Goal: Transaction & Acquisition: Purchase product/service

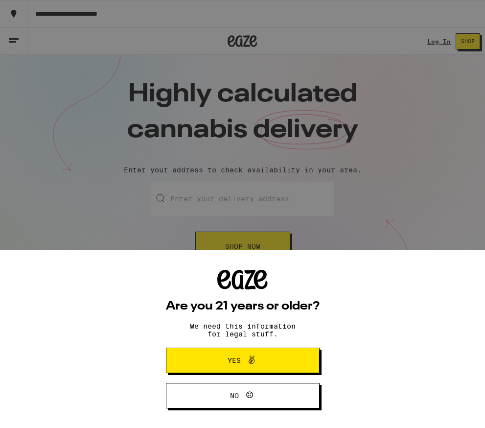
click at [276, 361] on span "Yes" at bounding box center [243, 360] width 74 height 13
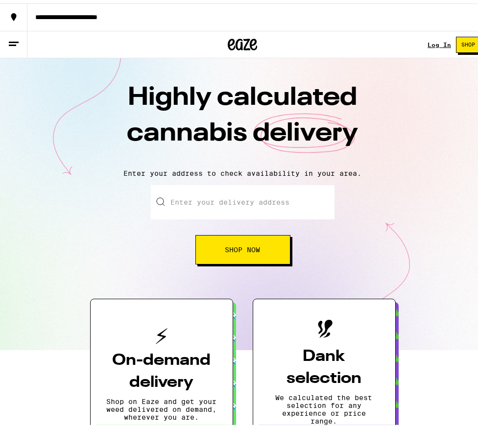
click at [292, 203] on input "Enter your delivery address" at bounding box center [243, 199] width 184 height 34
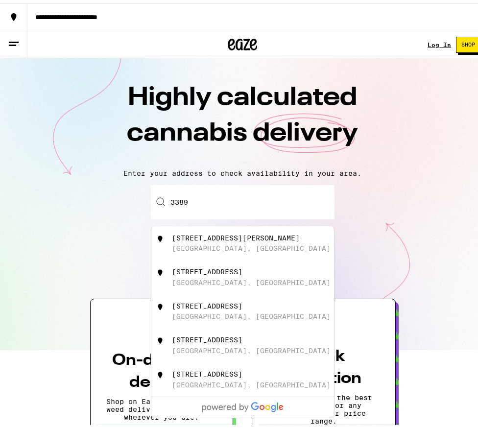
click at [265, 235] on div "[STREET_ADDRESS][PERSON_NAME]" at bounding box center [259, 240] width 175 height 19
type input "[STREET_ADDRESS][PERSON_NAME]"
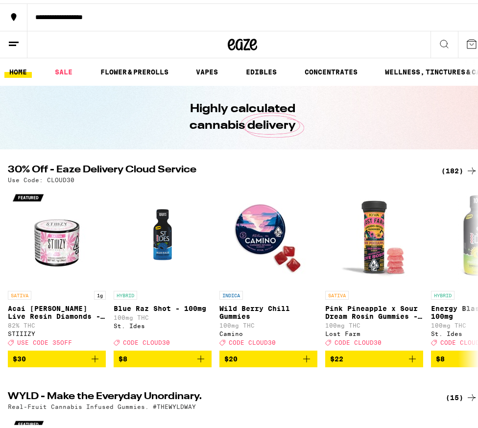
click at [467, 40] on icon at bounding box center [471, 40] width 9 height 9
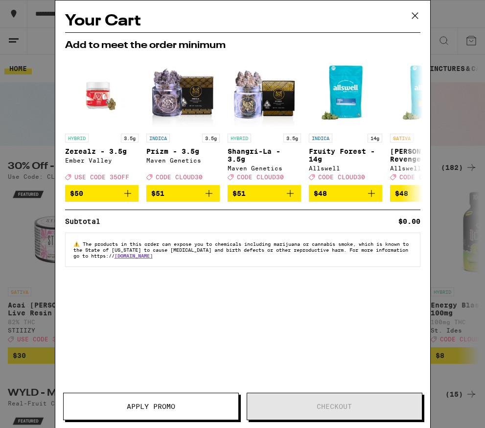
click at [413, 14] on icon at bounding box center [415, 16] width 6 height 6
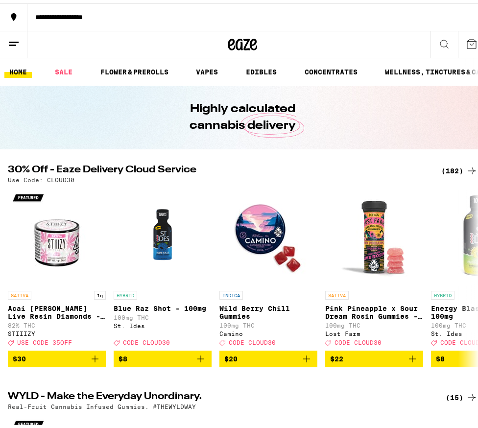
click at [18, 72] on link "HOME" at bounding box center [17, 69] width 27 height 12
click at [70, 67] on link "SALE" at bounding box center [63, 69] width 27 height 12
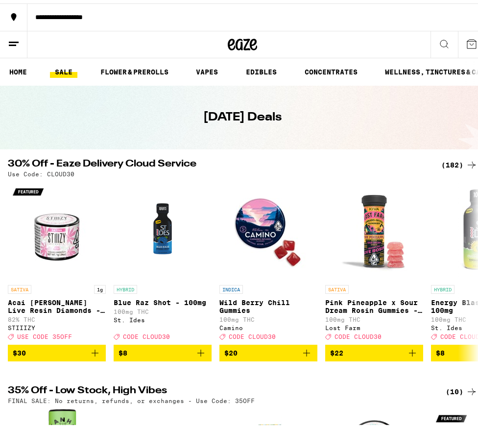
click at [8, 39] on icon at bounding box center [14, 41] width 12 height 12
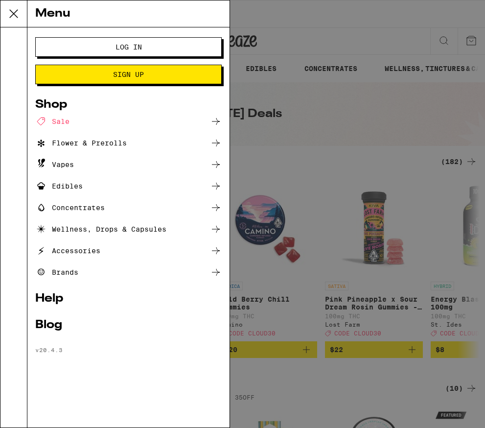
click at [143, 47] on span "Log In" at bounding box center [128, 47] width 107 height 7
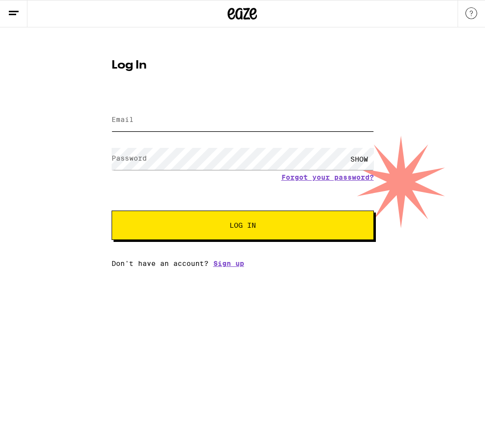
type input "[EMAIL_ADDRESS][DOMAIN_NAME]"
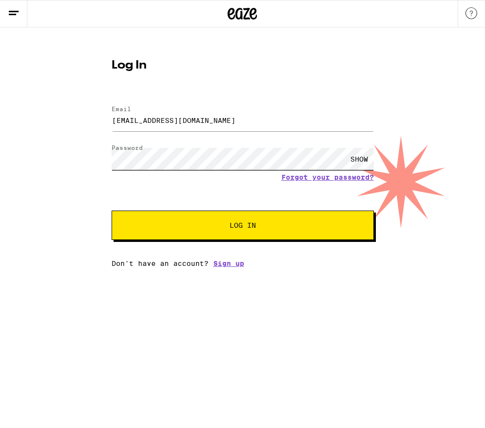
click at [242, 226] on button "Log In" at bounding box center [243, 225] width 262 height 29
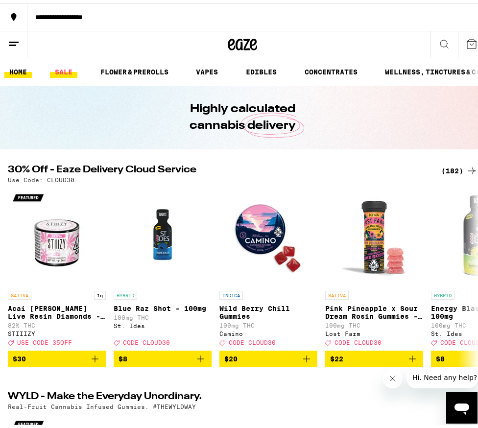
click at [60, 67] on link "SALE" at bounding box center [63, 69] width 27 height 12
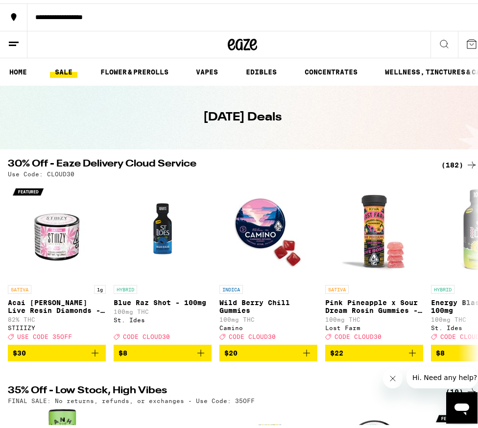
scroll to position [84, 0]
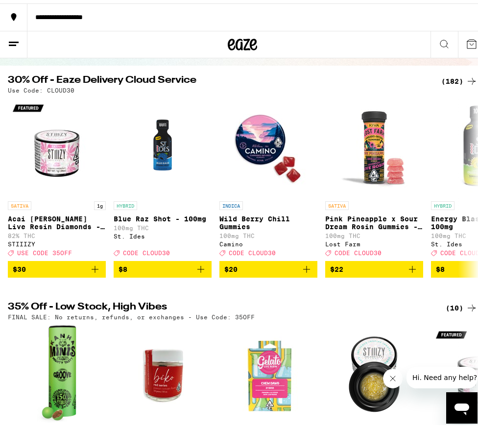
click at [449, 310] on div "(10)" at bounding box center [462, 305] width 32 height 12
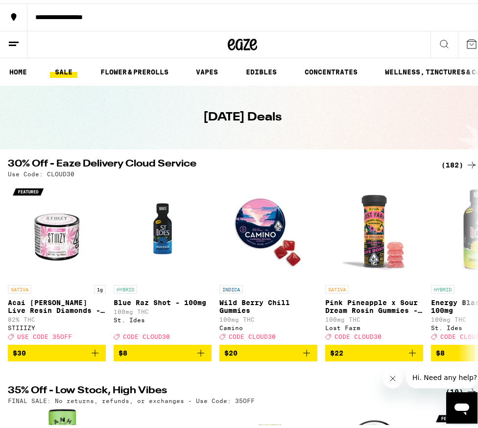
click at [458, 162] on div "(182)" at bounding box center [459, 162] width 36 height 12
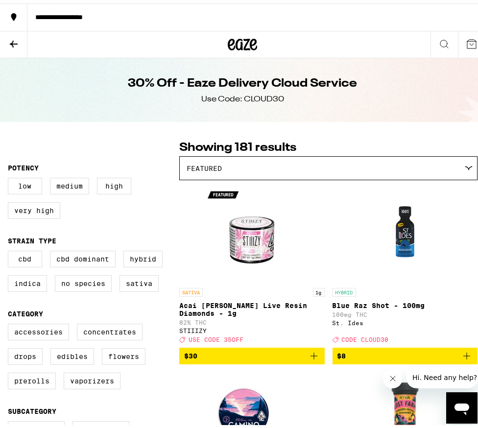
click at [461, 163] on div "Featured" at bounding box center [328, 164] width 297 height 23
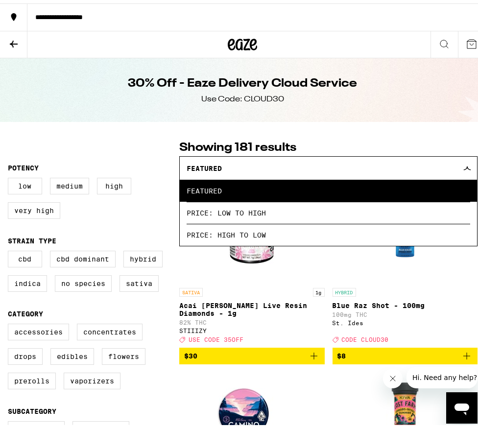
click at [461, 163] on div "Featured" at bounding box center [328, 164] width 297 height 23
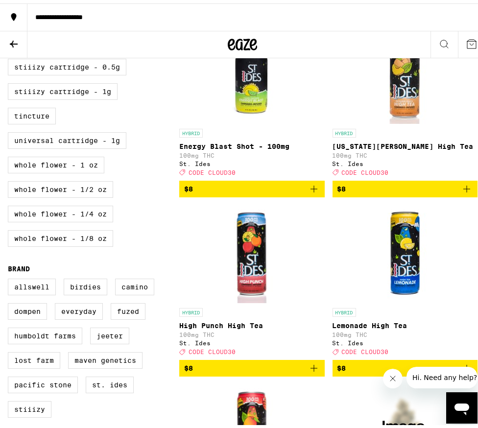
scroll to position [534, 0]
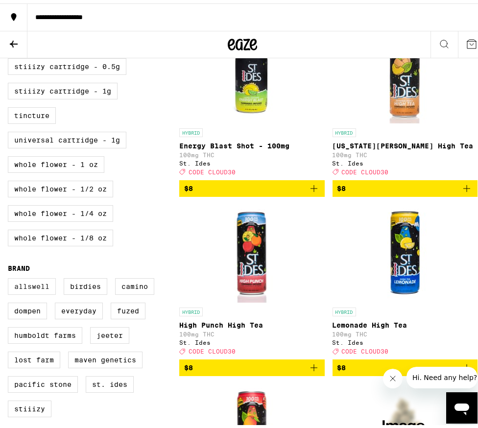
click at [39, 291] on label "Allswell" at bounding box center [32, 283] width 48 height 17
click at [10, 277] on input "Allswell" at bounding box center [10, 276] width 0 height 0
checkbox input "true"
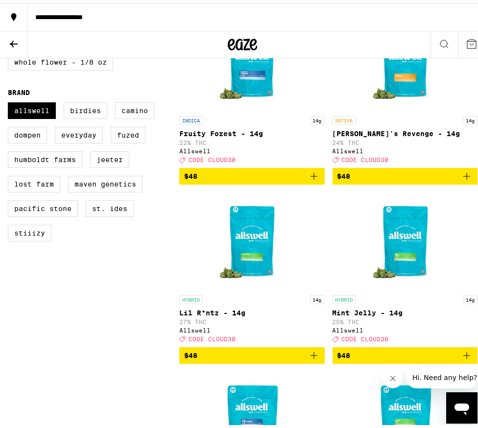
scroll to position [786, 0]
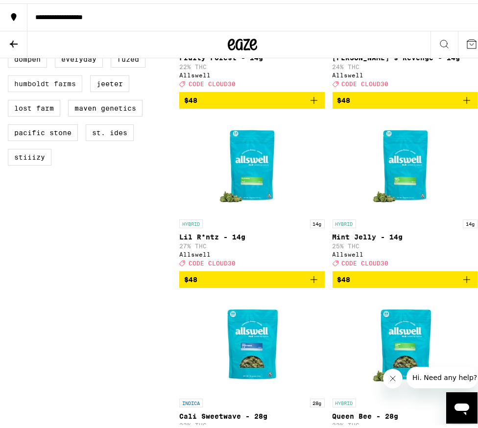
click at [51, 89] on label "Humboldt Farms" at bounding box center [45, 80] width 74 height 17
click at [10, 25] on input "Humboldt Farms" at bounding box center [10, 24] width 0 height 0
click at [51, 89] on label "Humboldt Farms" at bounding box center [45, 80] width 74 height 17
click at [10, 25] on input "Humboldt Farms" at bounding box center [10, 24] width 0 height 0
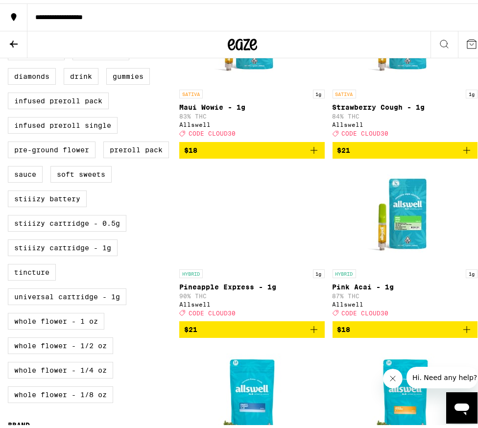
scroll to position [581, 0]
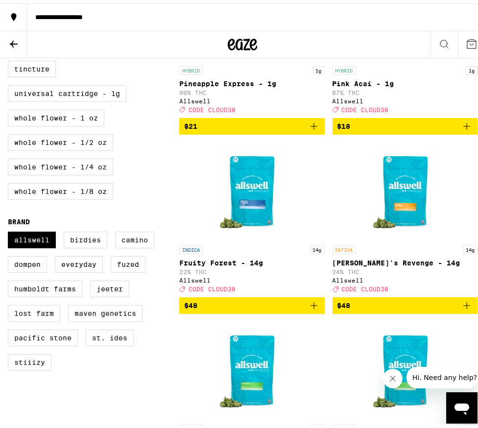
click at [35, 294] on label "Humboldt Farms" at bounding box center [45, 285] width 74 height 17
click at [10, 230] on input "Humboldt Farms" at bounding box center [10, 230] width 0 height 0
checkbox input "true"
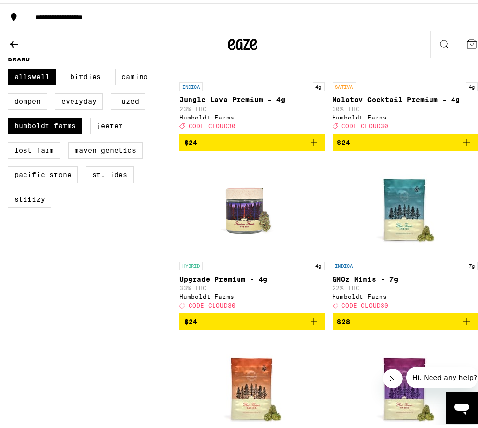
scroll to position [857, 0]
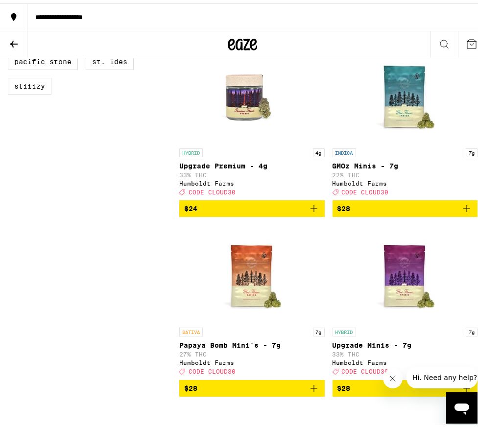
click at [461, 211] on icon "Add to bag" at bounding box center [467, 205] width 12 height 12
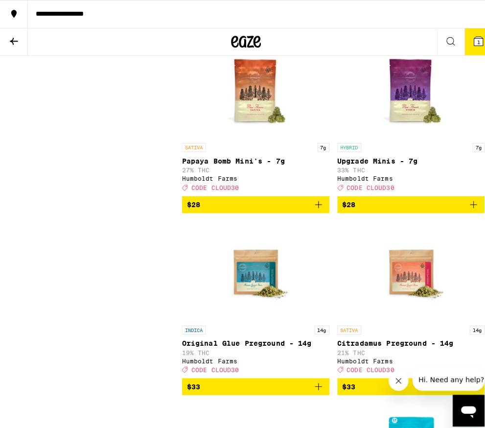
scroll to position [1104, 0]
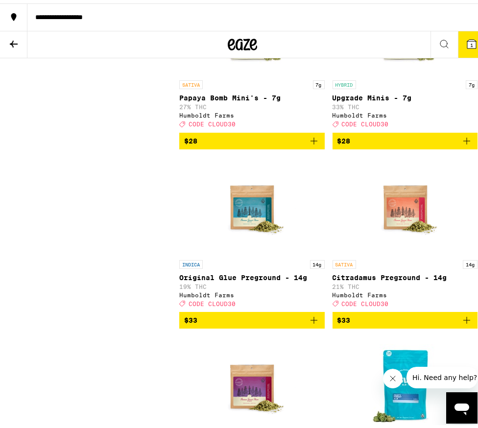
click at [461, 143] on icon "Add to bag" at bounding box center [467, 138] width 12 height 12
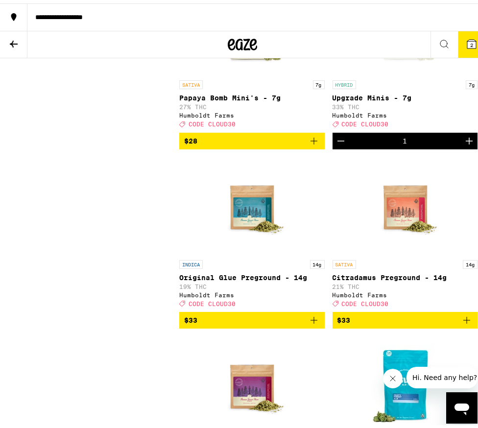
click at [470, 39] on span "2" at bounding box center [471, 42] width 3 height 6
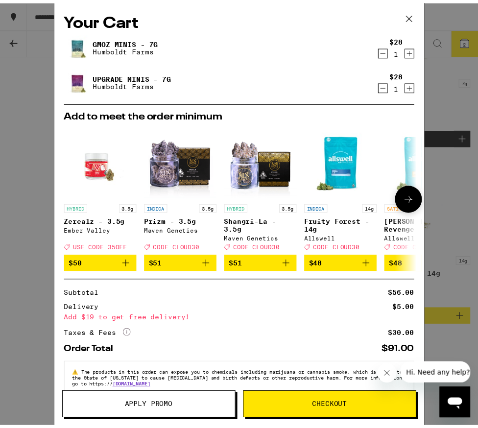
scroll to position [24, 0]
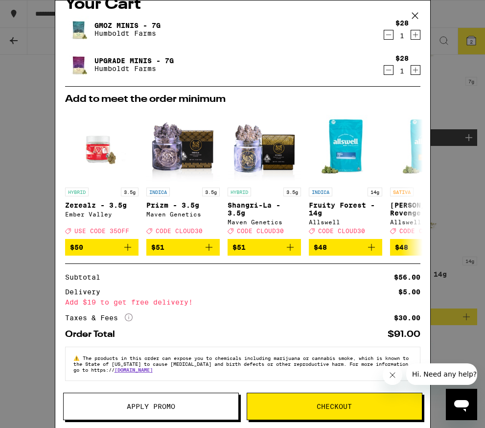
click at [153, 403] on span "Apply Promo" at bounding box center [151, 406] width 48 height 7
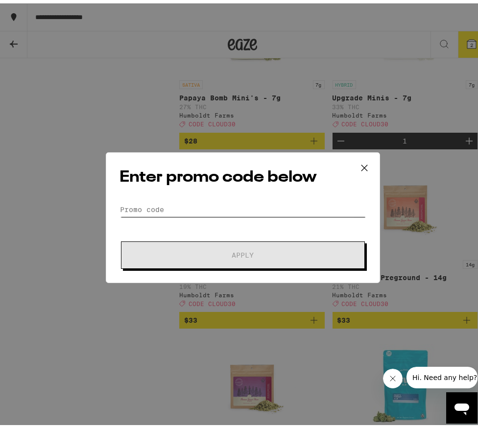
click at [166, 208] on input "Promo Code" at bounding box center [243, 206] width 246 height 15
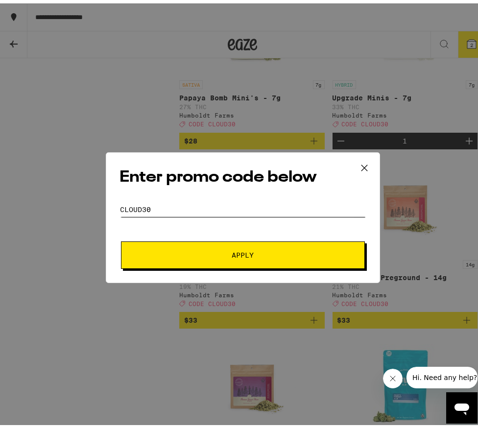
type input "cloud30"
click at [258, 254] on span "Apply" at bounding box center [243, 251] width 176 height 7
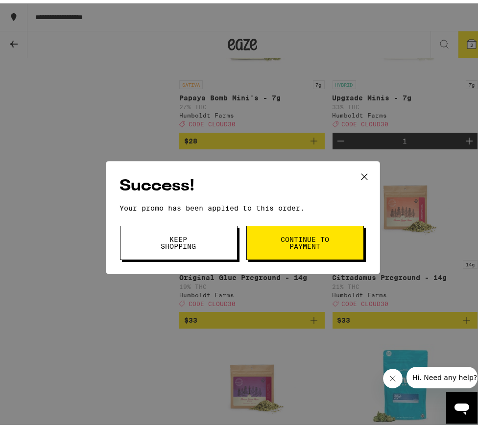
click at [303, 238] on span "Continue to payment" at bounding box center [305, 240] width 50 height 14
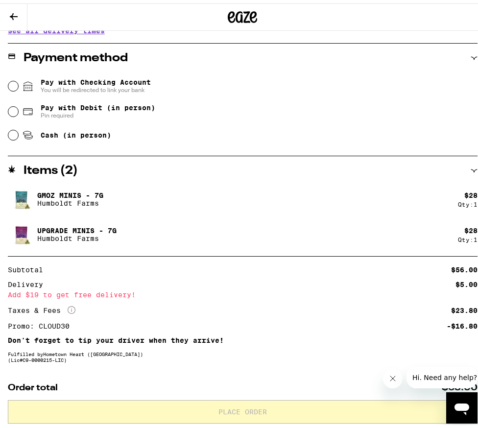
scroll to position [441, 0]
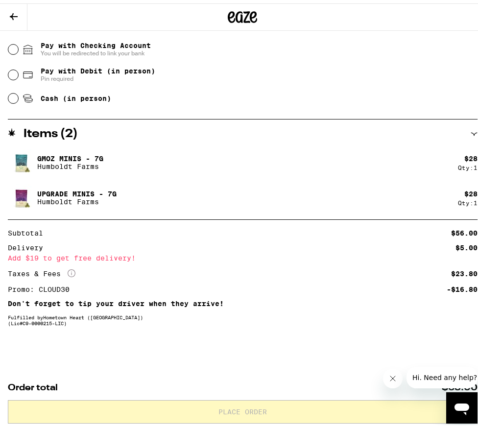
click at [229, 342] on div "**********" at bounding box center [242, 52] width 485 height 751
click at [392, 377] on icon "Close message from company" at bounding box center [393, 378] width 8 height 8
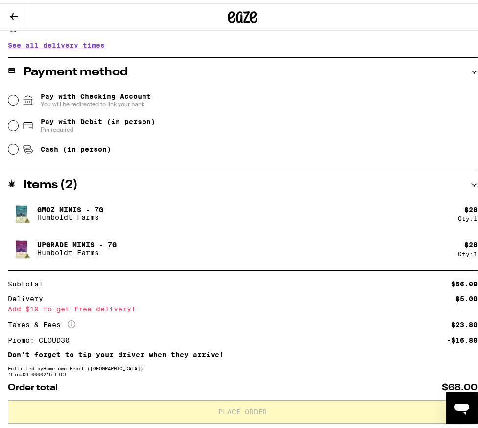
scroll to position [227, 0]
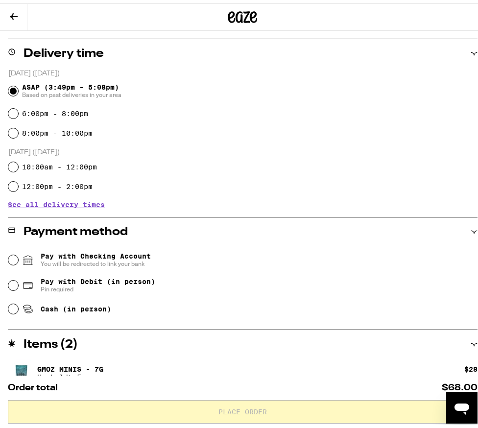
click at [13, 305] on input "Cash (in person)" at bounding box center [13, 306] width 10 height 10
radio input "true"
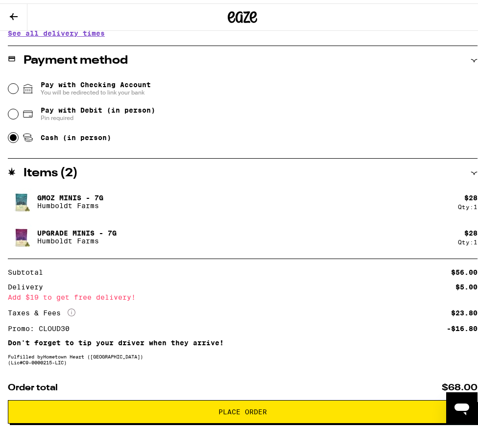
scroll to position [441, 0]
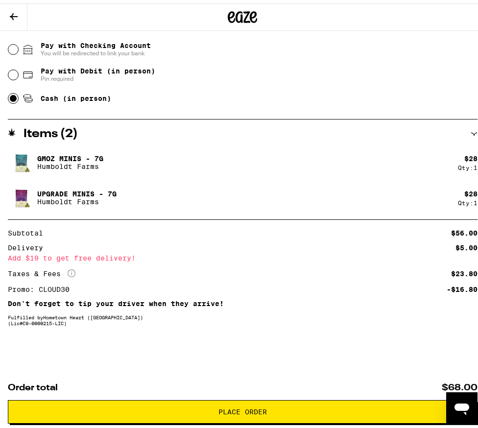
click at [252, 410] on span "Place Order" at bounding box center [242, 408] width 48 height 7
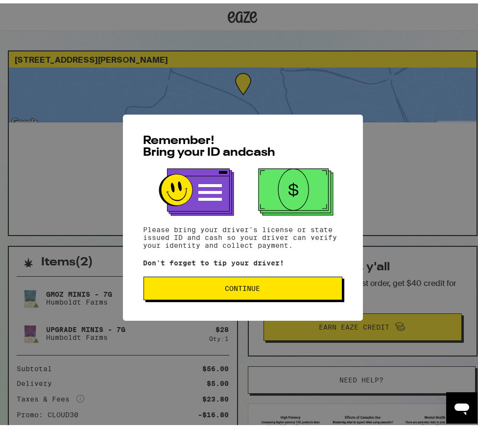
click at [243, 284] on span "Continue" at bounding box center [242, 285] width 35 height 7
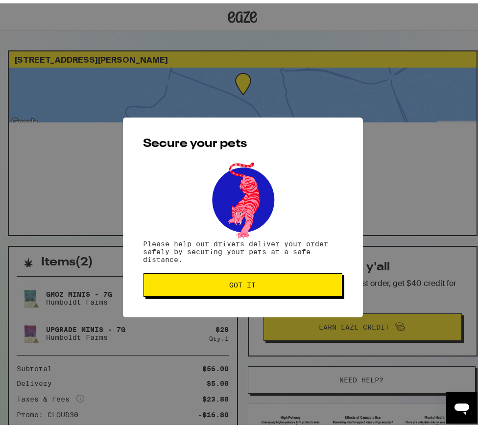
click at [243, 284] on span "Got it" at bounding box center [243, 281] width 26 height 7
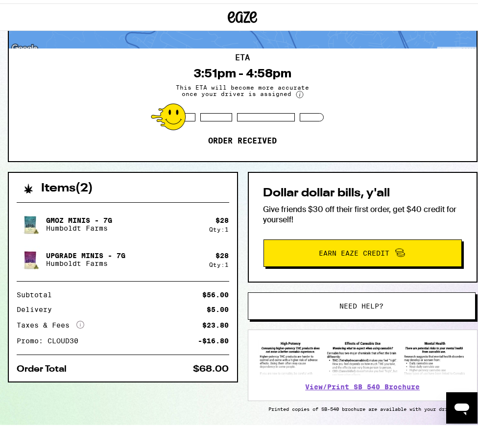
scroll to position [104, 0]
